Goal: Information Seeking & Learning: Learn about a topic

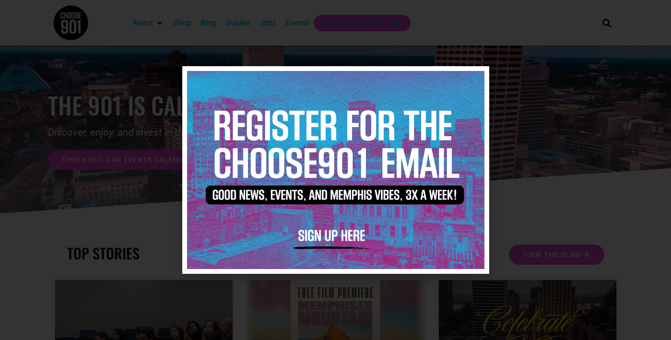
click at [475, 80] on icon "Close" at bounding box center [475, 79] width 7 height 7
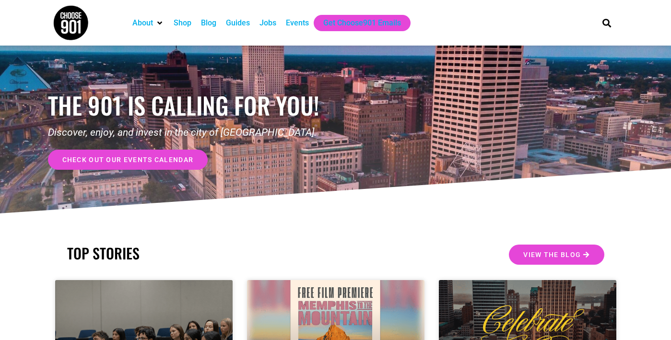
click at [275, 24] on div "Jobs" at bounding box center [267, 23] width 17 height 12
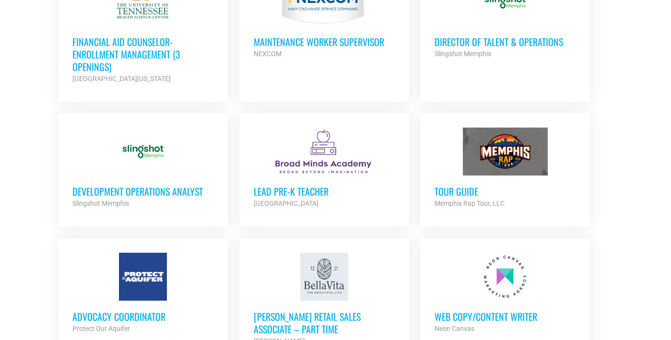
scroll to position [406, 0]
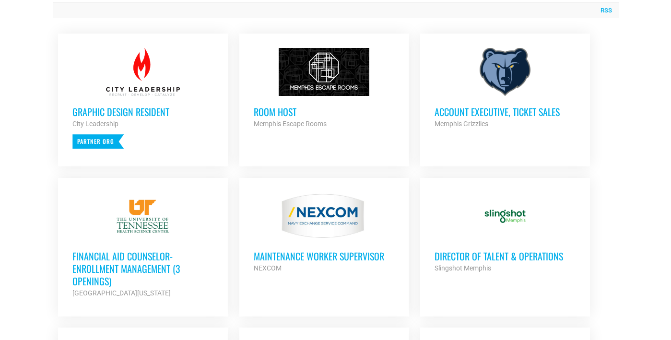
click at [306, 114] on h3 "Room Host" at bounding box center [324, 112] width 141 height 12
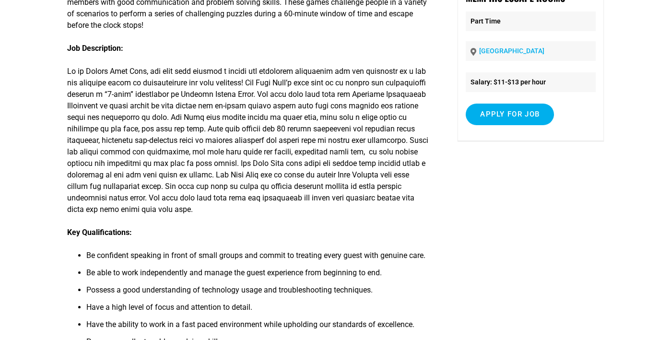
scroll to position [169, 0]
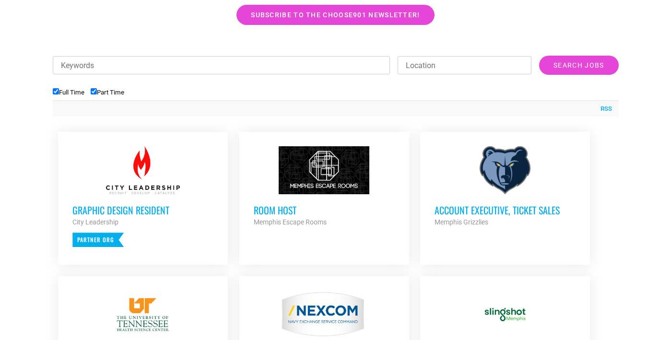
scroll to position [295, 0]
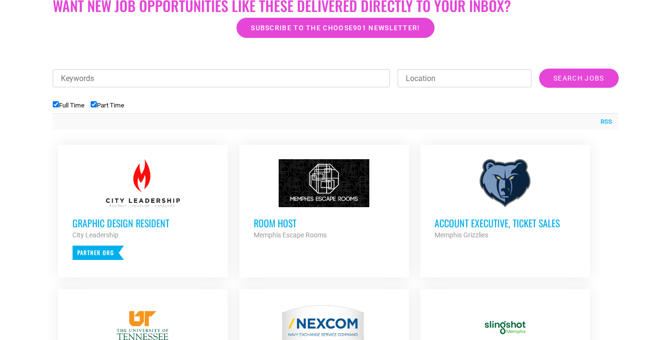
click at [501, 222] on h3 "Account Executive, Ticket Sales" at bounding box center [504, 223] width 141 height 12
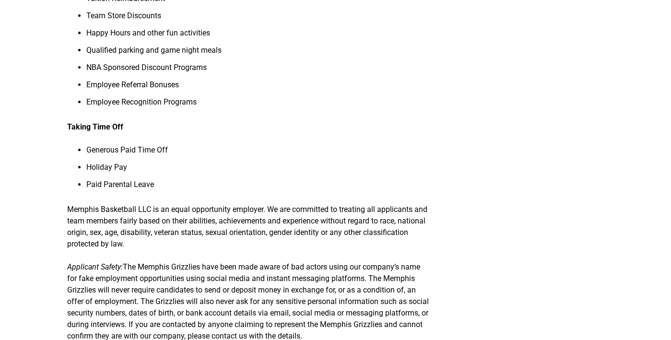
scroll to position [333, 0]
